Goal: Browse casually: Explore the website without a specific task or goal

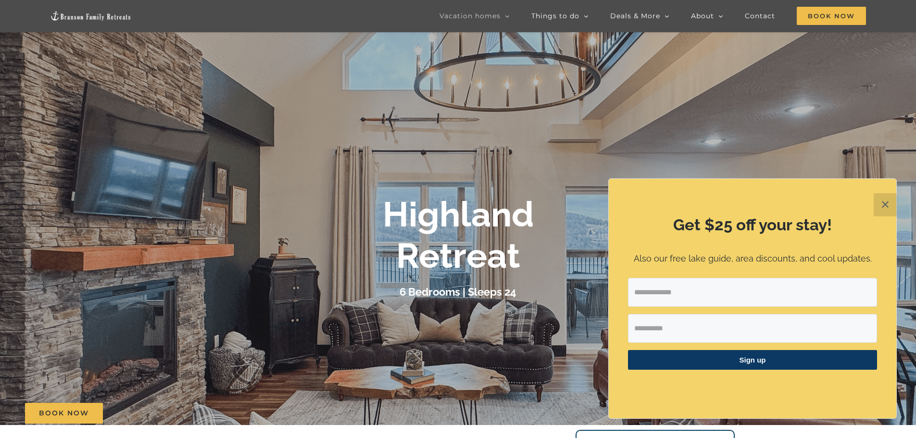
scroll to position [42, 0]
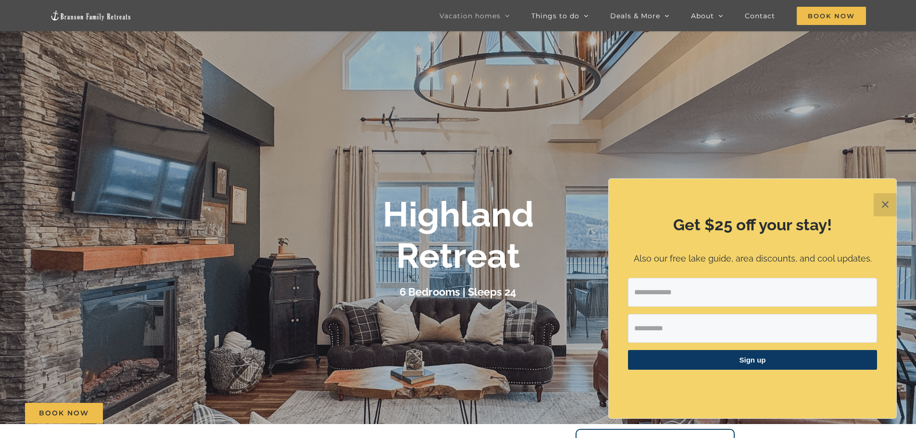
click at [884, 202] on button "✕" at bounding box center [885, 204] width 23 height 23
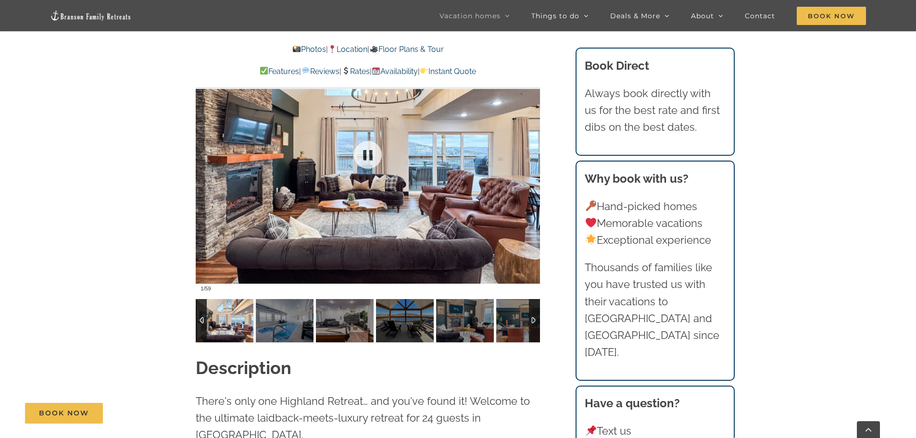
scroll to position [825, 0]
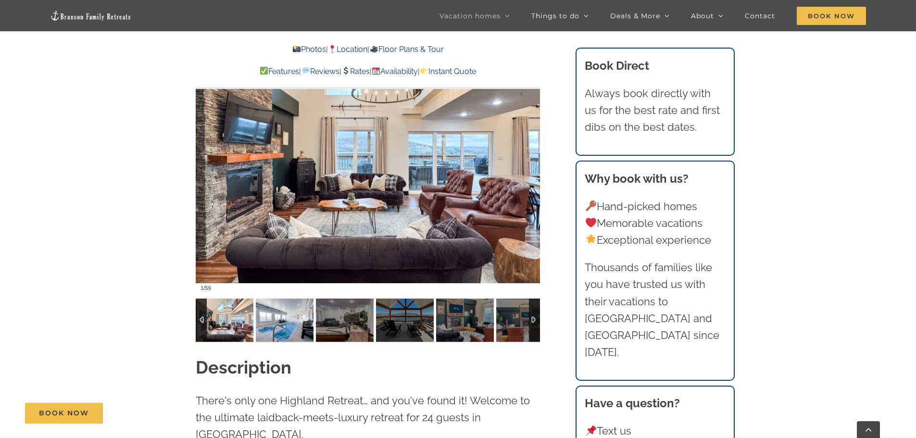
click at [285, 329] on img at bounding box center [285, 320] width 58 height 43
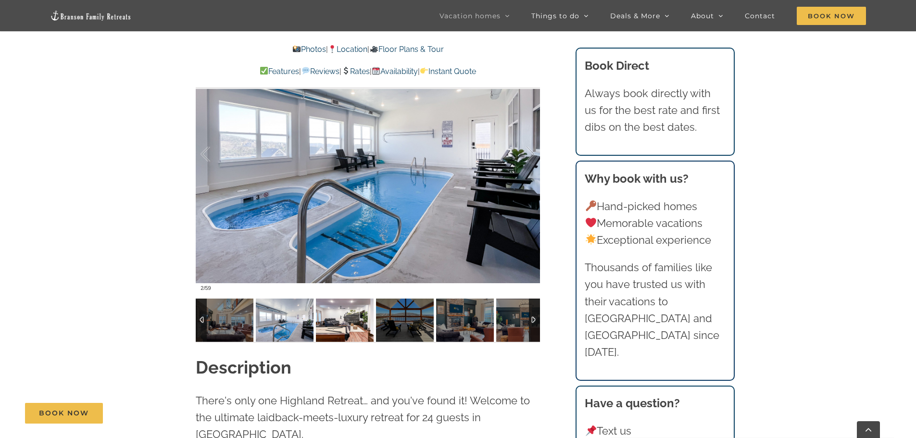
click at [345, 325] on img at bounding box center [345, 320] width 58 height 43
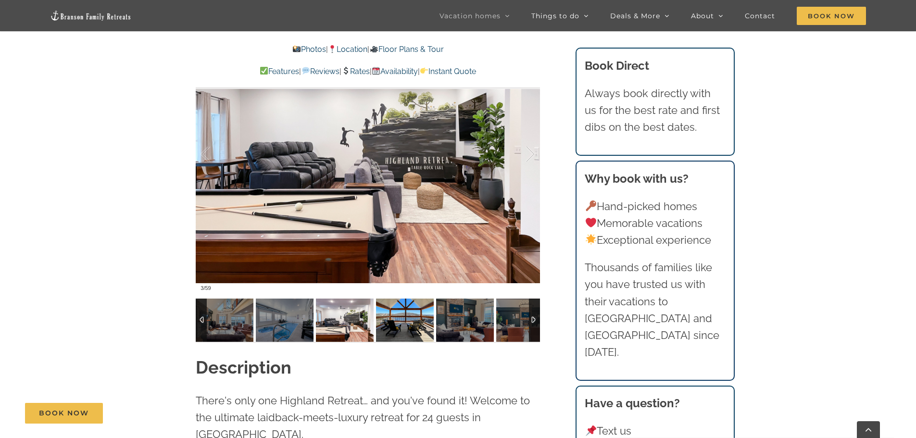
click at [411, 319] on img at bounding box center [405, 320] width 58 height 43
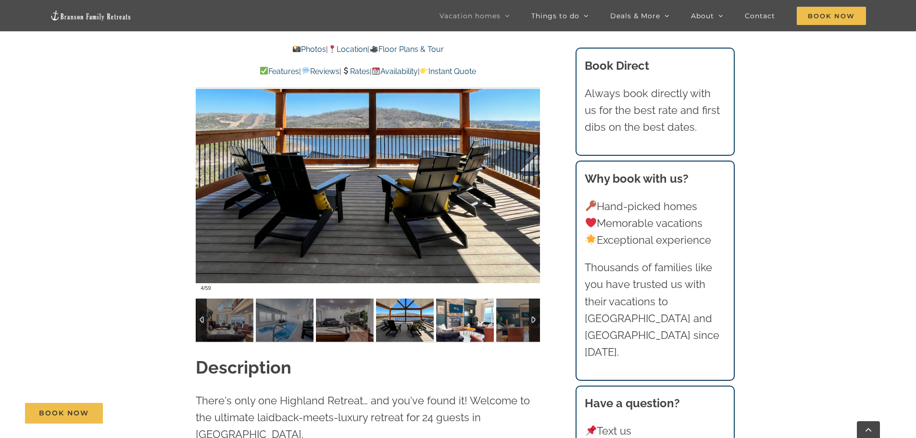
click at [466, 322] on img at bounding box center [465, 320] width 58 height 43
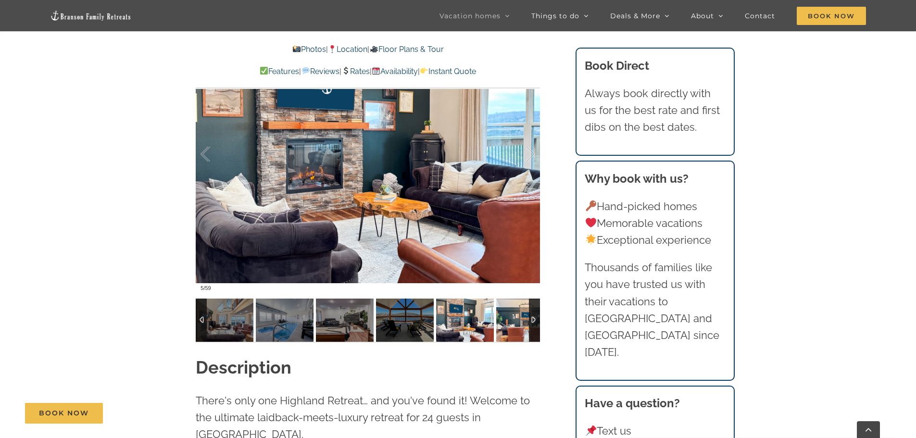
click at [511, 318] on img at bounding box center [525, 320] width 58 height 43
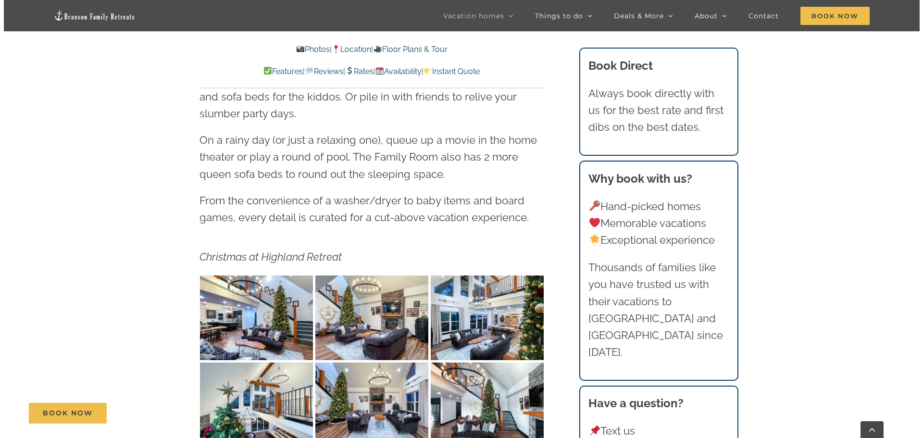
scroll to position [1656, 0]
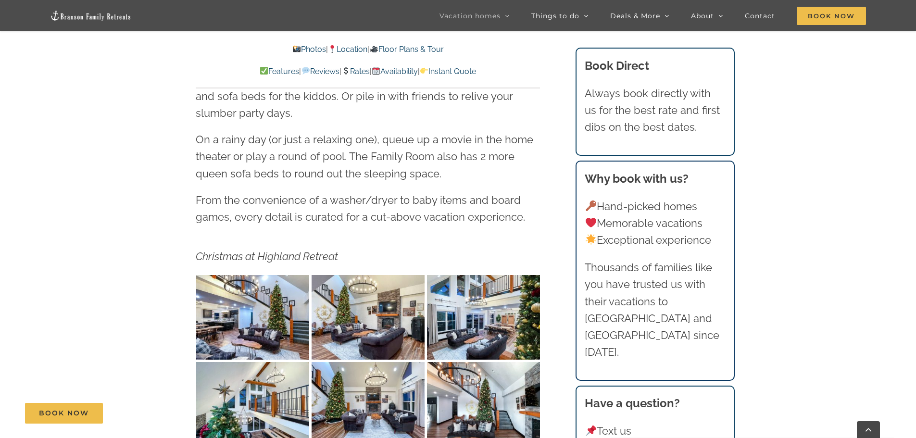
click at [245, 291] on img "Highland Retreat vacation home rental Table Rock Lake Missouri-1127" at bounding box center [252, 317] width 113 height 85
